Goal: Task Accomplishment & Management: Manage account settings

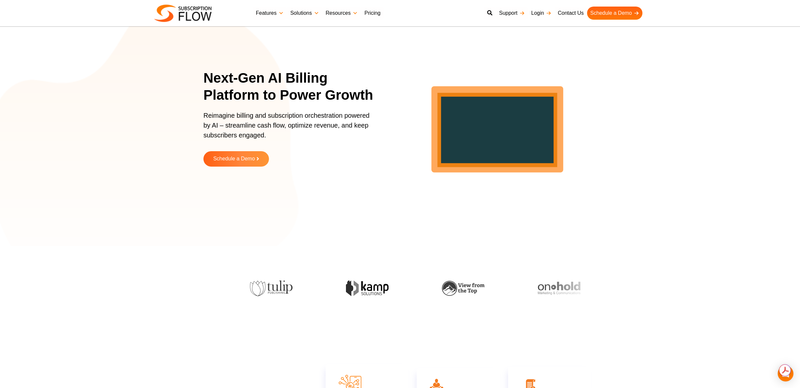
click at [542, 13] on link "Login" at bounding box center [541, 13] width 27 height 13
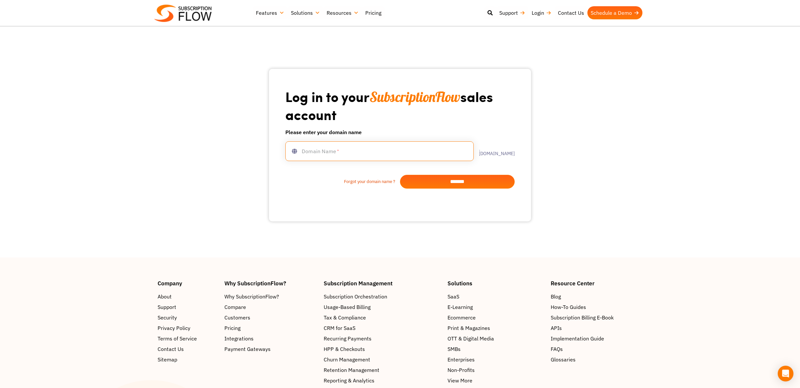
click at [346, 158] on input "text" at bounding box center [379, 151] width 188 height 20
type input "**********"
click at [444, 182] on input "*******" at bounding box center [457, 182] width 115 height 14
